Goal: Transaction & Acquisition: Purchase product/service

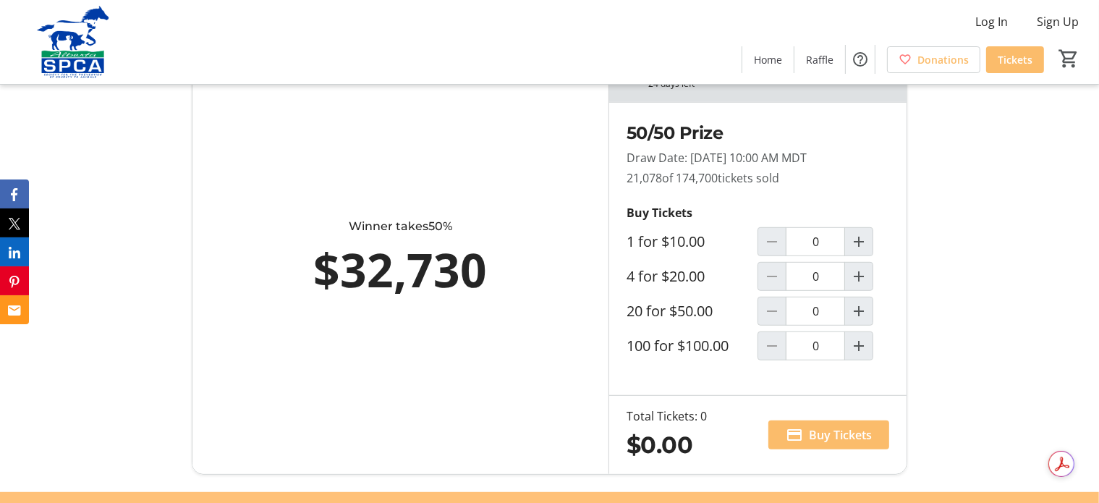
scroll to position [868, 0]
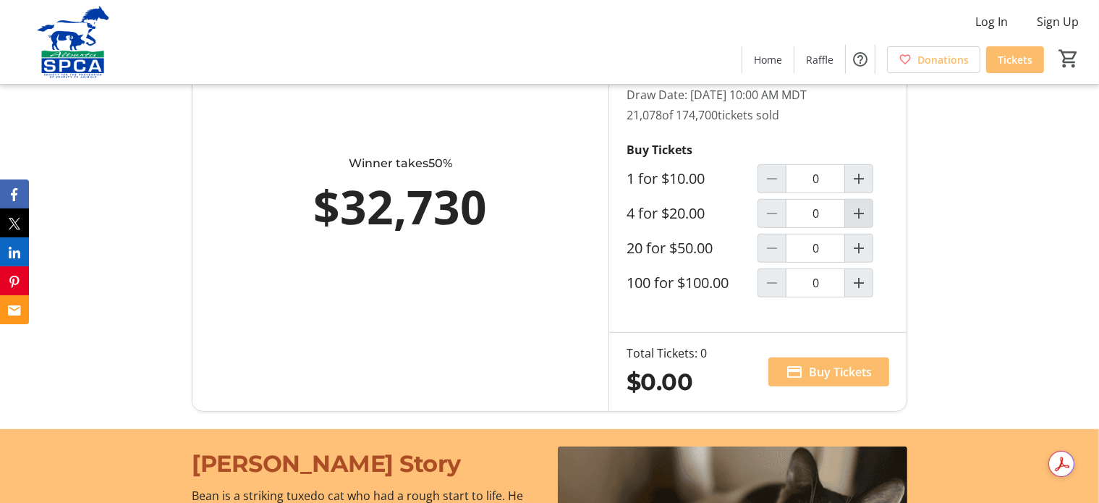
click at [864, 213] on mat-icon "Increment by one" at bounding box center [858, 213] width 17 height 17
type input "1"
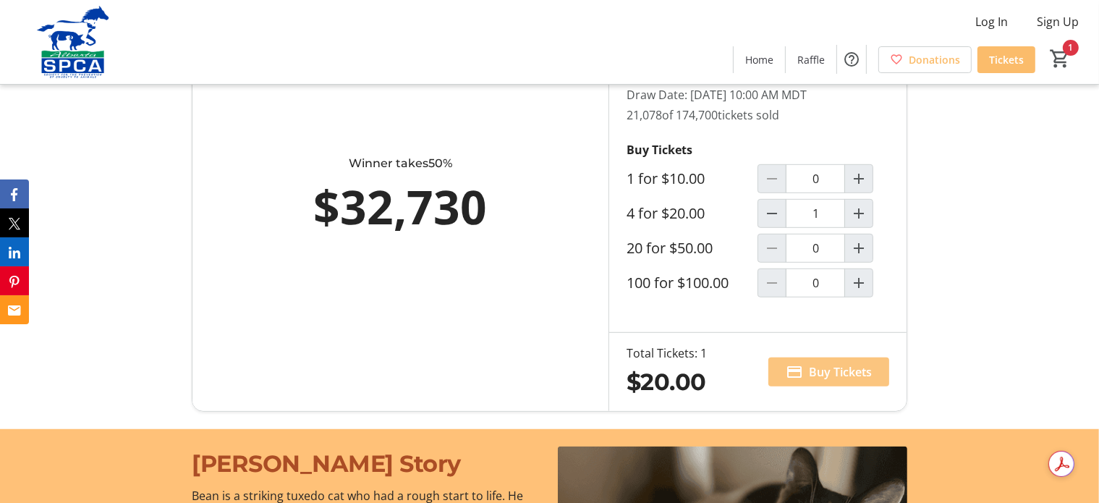
click at [842, 368] on span "Buy Tickets" at bounding box center [840, 371] width 63 height 17
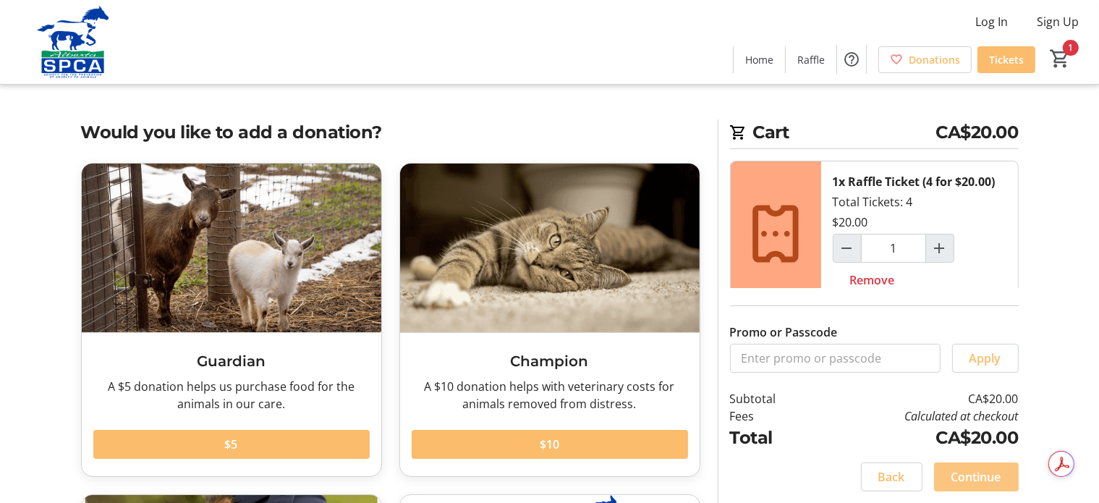
click at [978, 483] on span "Continue" at bounding box center [977, 476] width 50 height 17
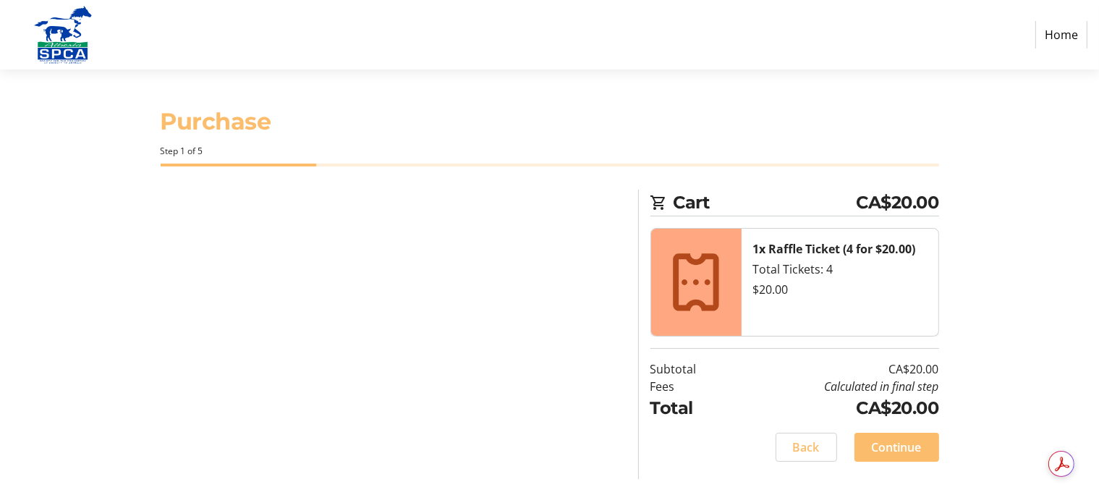
select select "CA"
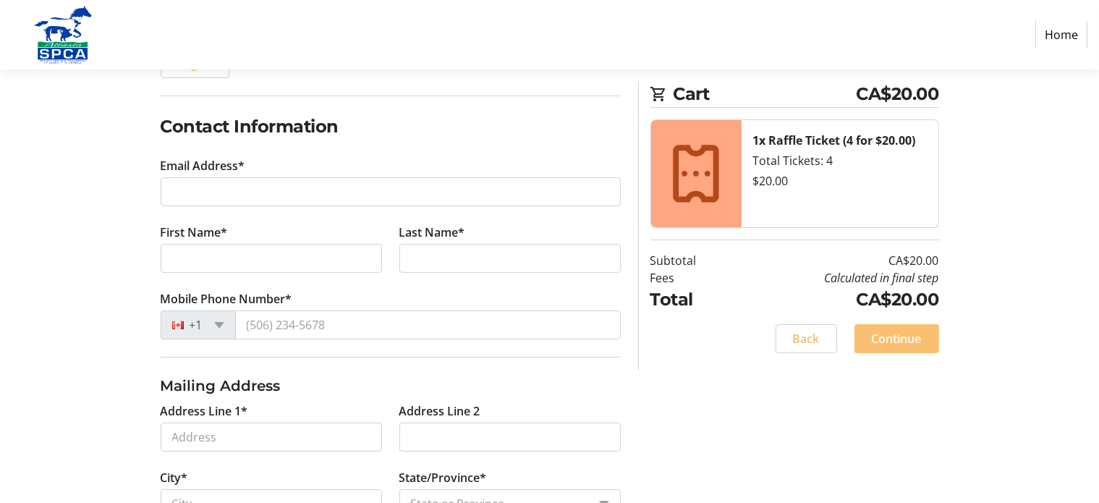
scroll to position [217, 0]
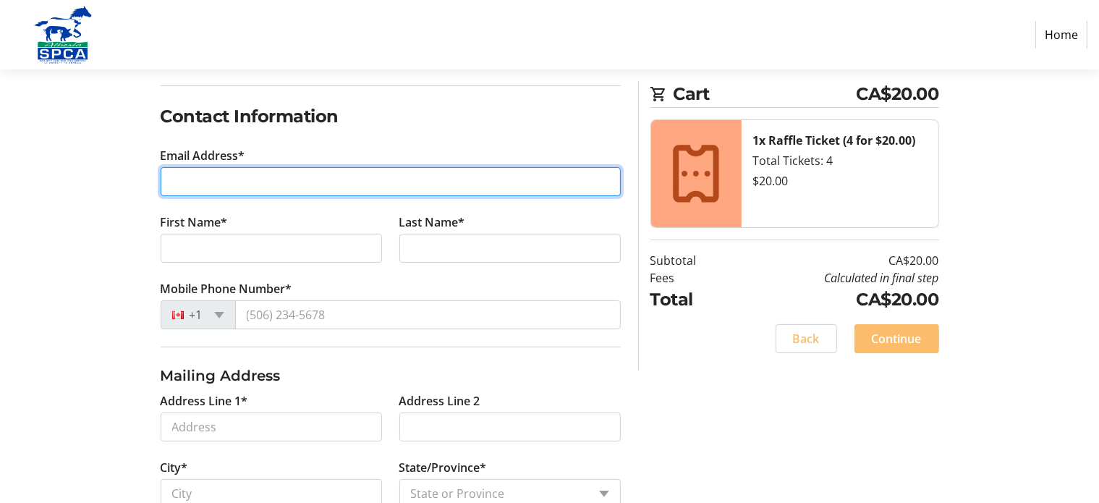
type input "[EMAIL_ADDRESS][DOMAIN_NAME]"
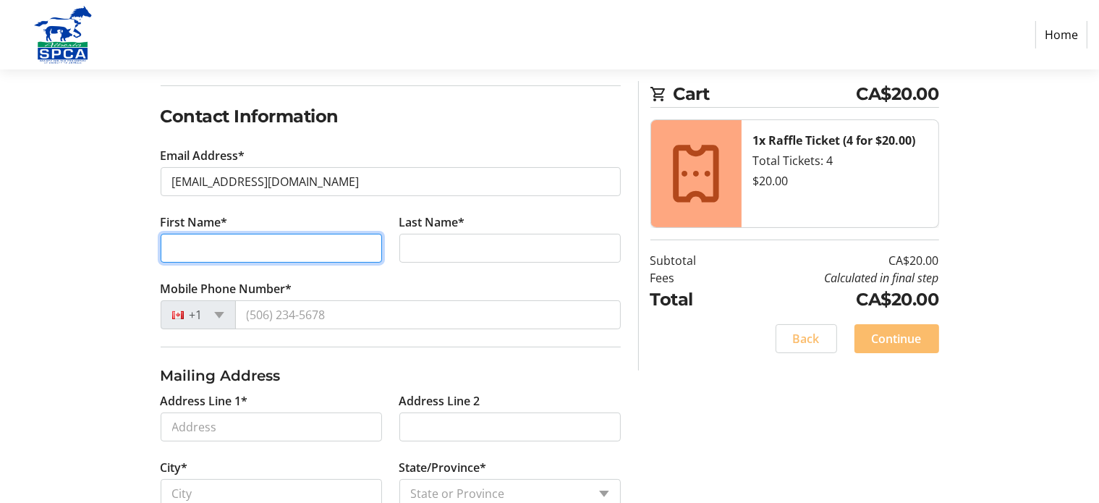
type input "[PERSON_NAME]"
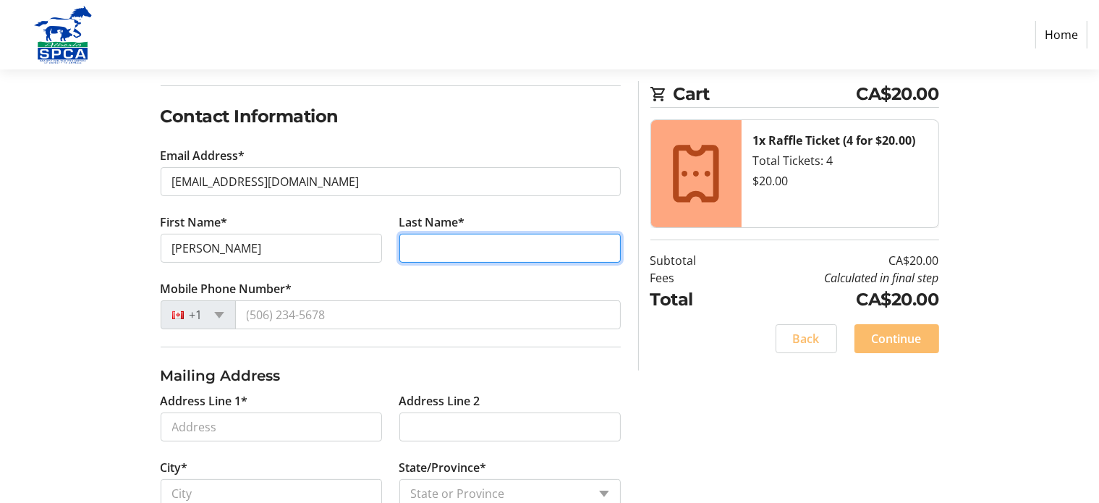
type input "RIDING"
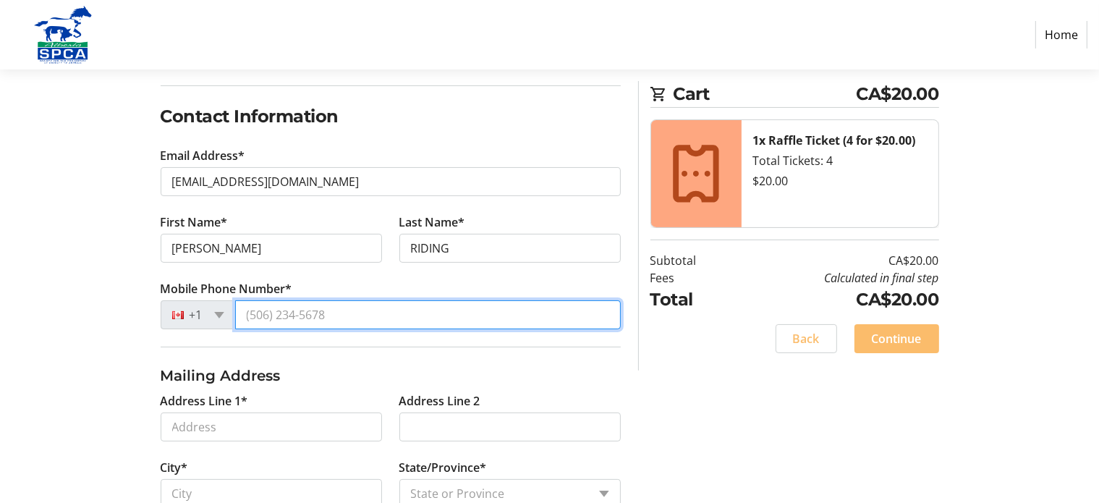
type input "[PHONE_NUMBER]"
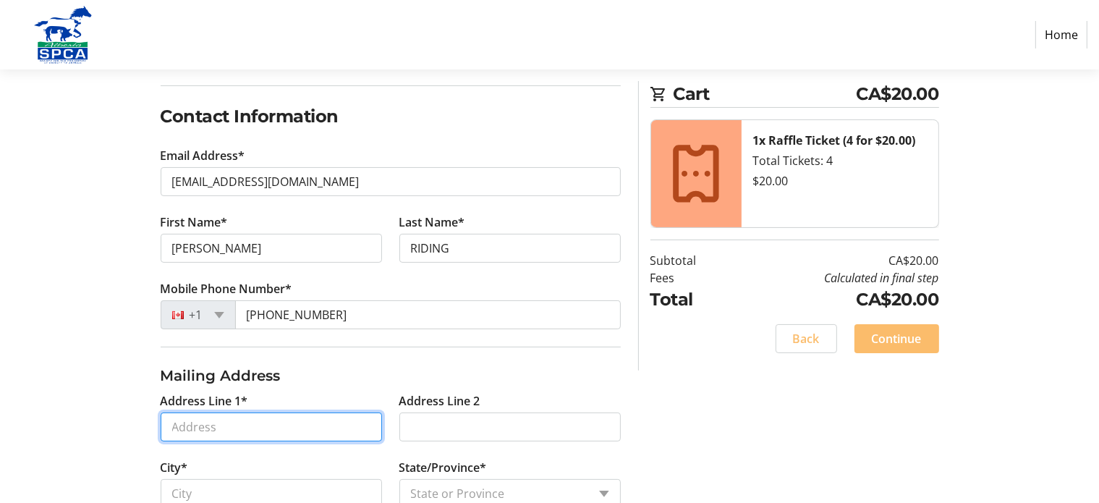
type input "PO BOX 484"
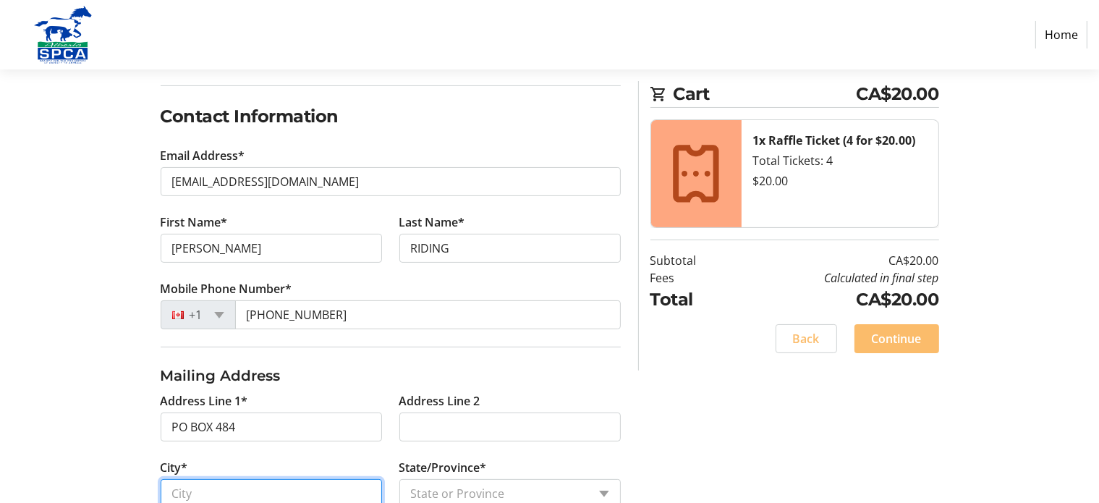
type input "SPIRIT RIVER"
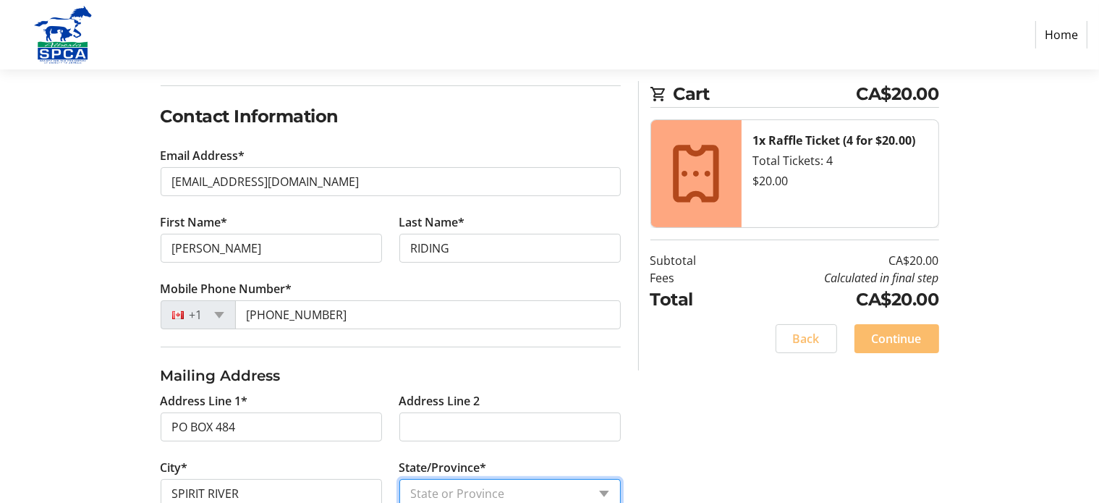
select select "AB"
type input "T0H 3G0"
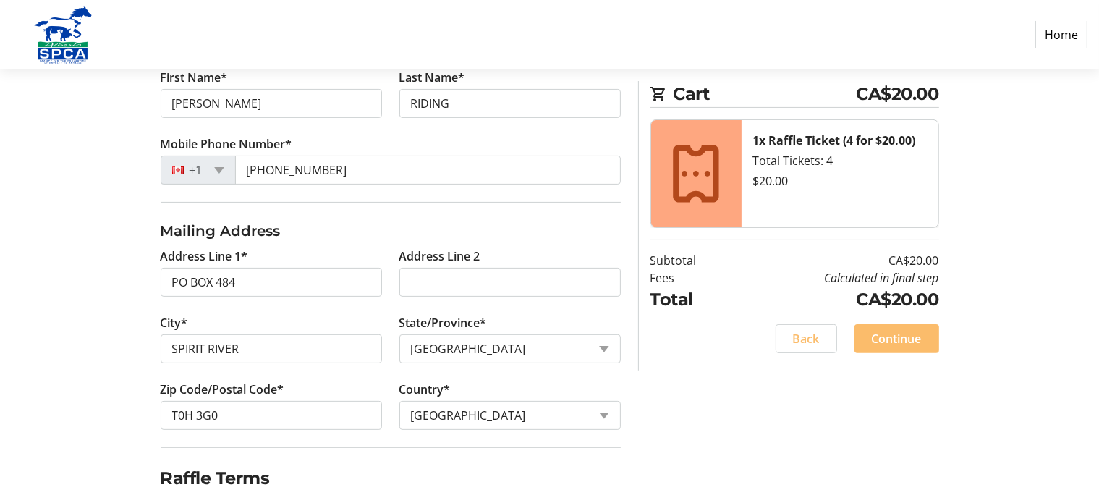
scroll to position [411, 0]
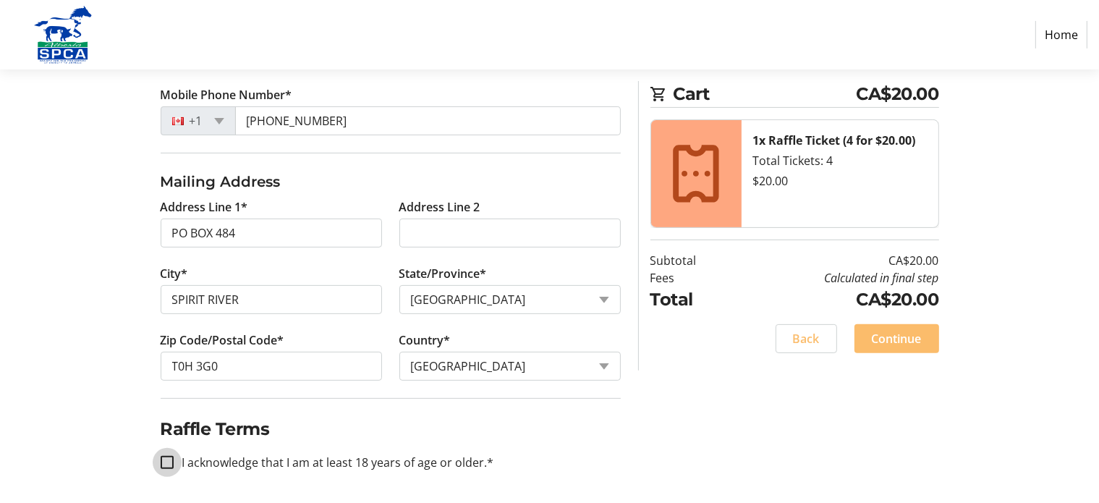
click at [164, 459] on input "I acknowledge that I am at least 18 years of age or older.*" at bounding box center [167, 462] width 13 height 13
checkbox input "true"
click at [894, 343] on span "Continue" at bounding box center [897, 338] width 50 height 17
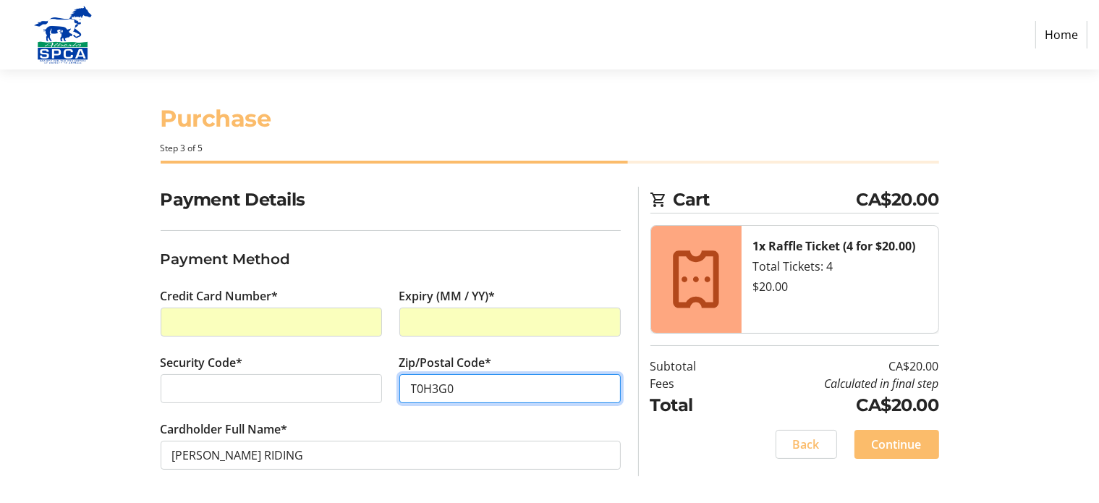
scroll to position [3, 0]
type input "T0H3G0"
click at [897, 440] on span "Continue" at bounding box center [897, 444] width 50 height 17
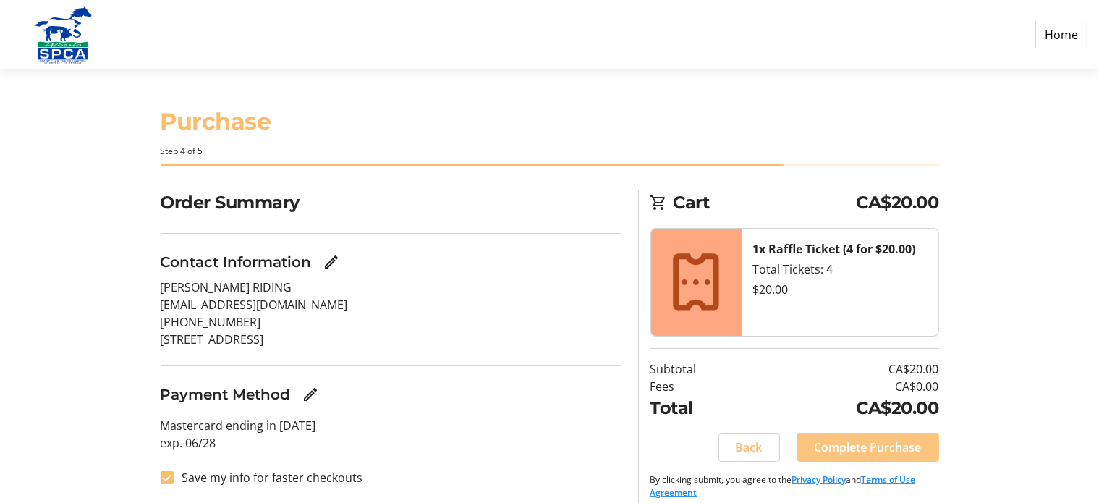
click at [889, 447] on span "Complete Purchase" at bounding box center [868, 446] width 107 height 17
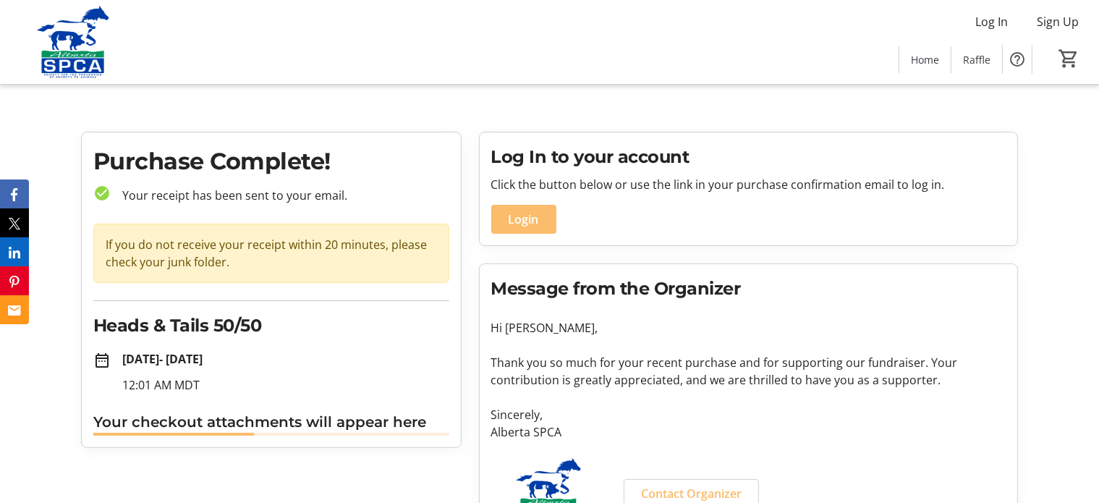
scroll to position [49, 0]
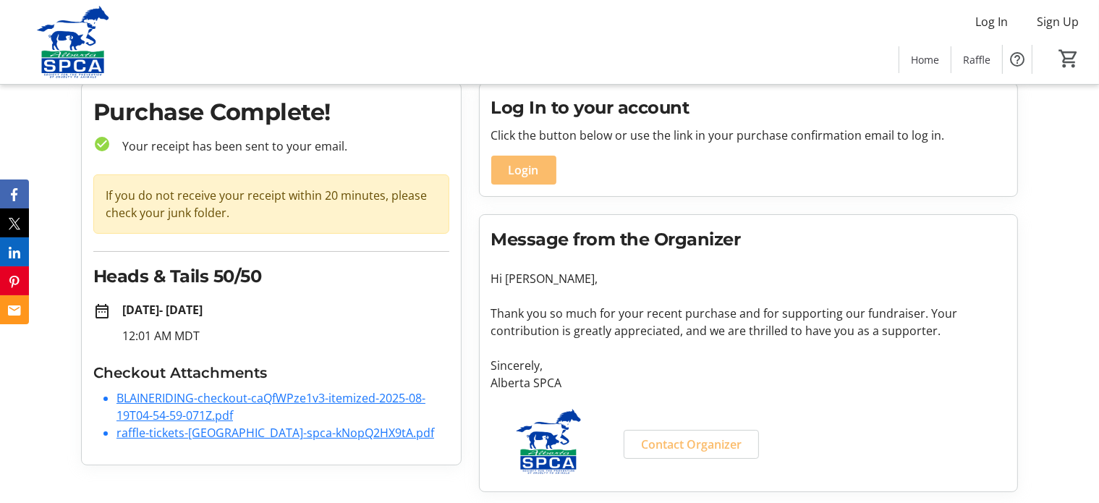
click at [292, 397] on link "BLAINERIDING-checkout-caQfWPze1v3-itemized-2025-08-19T04-54-59-071Z.pdf" at bounding box center [270, 406] width 309 height 33
